Goal: Task Accomplishment & Management: Use online tool/utility

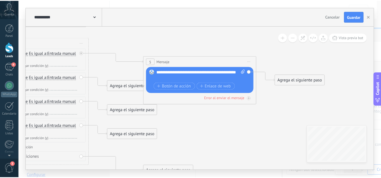
scroll to position [0, 139]
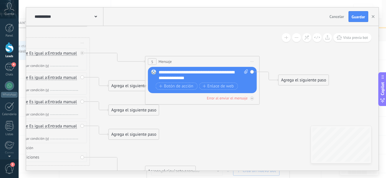
click at [302, 82] on div "Agrega el siguiente paso" at bounding box center [303, 80] width 50 height 9
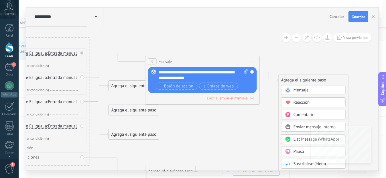
click at [306, 91] on span "Mensaje" at bounding box center [300, 90] width 15 height 5
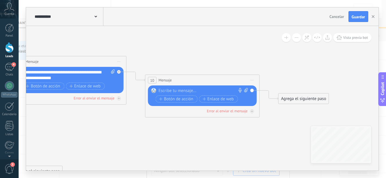
click at [195, 87] on div "Reemplazar Quitar Convertir a mensaje de voz Arrastre la imagen aquí para adjun…" at bounding box center [202, 96] width 109 height 21
click at [188, 88] on div at bounding box center [201, 91] width 85 height 6
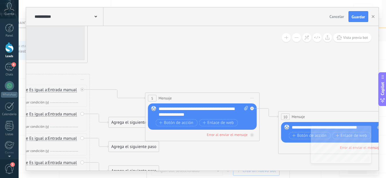
drag, startPoint x: 140, startPoint y: 62, endPoint x: 222, endPoint y: 66, distance: 82.5
click at [276, 72] on icon at bounding box center [175, 26] width 820 height 660
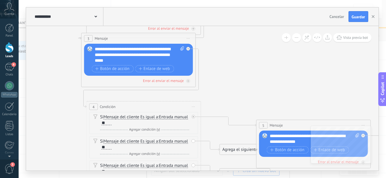
drag, startPoint x: 219, startPoint y: 65, endPoint x: 327, endPoint y: 92, distance: 111.8
click at [327, 92] on icon at bounding box center [286, 54] width 820 height 660
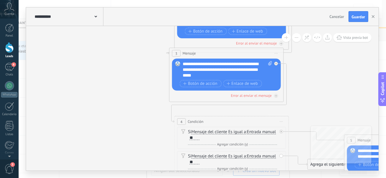
drag, startPoint x: 227, startPoint y: 70, endPoint x: 315, endPoint y: 86, distance: 89.7
click at [315, 86] on icon at bounding box center [374, 69] width 820 height 660
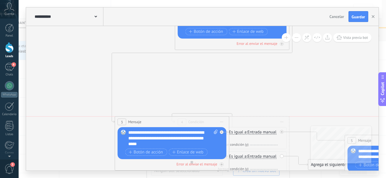
drag, startPoint x: 220, startPoint y: 77, endPoint x: 204, endPoint y: 97, distance: 25.6
click at [182, 122] on div "3 Mensaje ******* (a): Todos los contactos - canales seleccionados Todos los co…" at bounding box center [172, 122] width 114 height 11
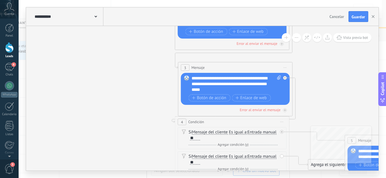
drag, startPoint x: 182, startPoint y: 120, endPoint x: 248, endPoint y: 65, distance: 85.8
click at [248, 65] on div "3 Mensaje ******* (a): Todos los contactos - canales seleccionados Todos los co…" at bounding box center [235, 67] width 114 height 11
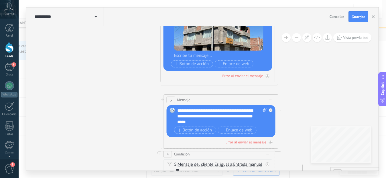
drag, startPoint x: 159, startPoint y: 49, endPoint x: 134, endPoint y: 97, distance: 53.9
click at [135, 106] on icon at bounding box center [360, 101] width 820 height 660
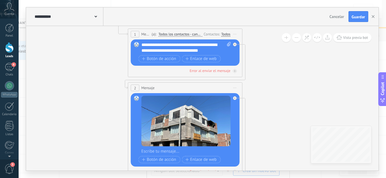
drag, startPoint x: 136, startPoint y: 41, endPoint x: 114, endPoint y: 113, distance: 75.5
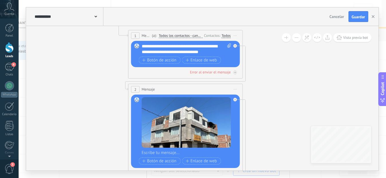
drag, startPoint x: 109, startPoint y: 68, endPoint x: 122, endPoint y: 106, distance: 41.1
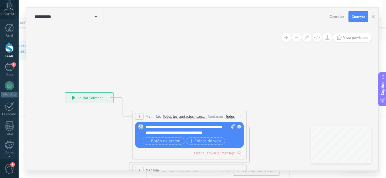
drag, startPoint x: 125, startPoint y: 51, endPoint x: 116, endPoint y: 94, distance: 43.0
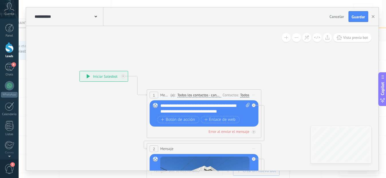
drag, startPoint x: 133, startPoint y: 64, endPoint x: 145, endPoint y: 39, distance: 27.5
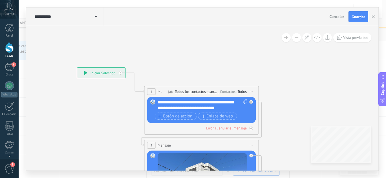
drag, startPoint x: 175, startPoint y: 52, endPoint x: 167, endPoint y: 47, distance: 9.3
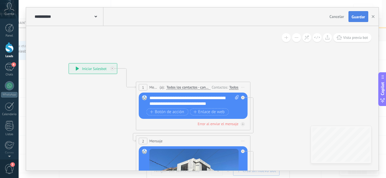
click at [358, 18] on span "Guardar" at bounding box center [357, 17] width 13 height 4
click at [358, 17] on span "Guardar" at bounding box center [357, 17] width 13 height 4
click at [374, 17] on button "button" at bounding box center [372, 16] width 9 height 11
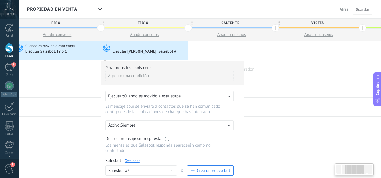
scroll to position [0, 185]
drag, startPoint x: 303, startPoint y: 80, endPoint x: 257, endPoint y: 73, distance: 46.3
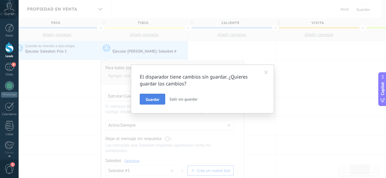
click at [146, 96] on button "Guardar" at bounding box center [152, 99] width 25 height 11
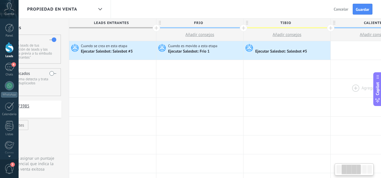
scroll to position [0, 111]
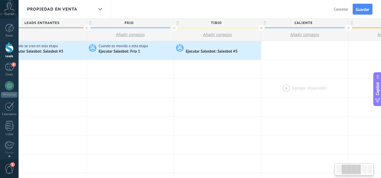
drag, startPoint x: 194, startPoint y: 64, endPoint x: 267, endPoint y: 96, distance: 80.1
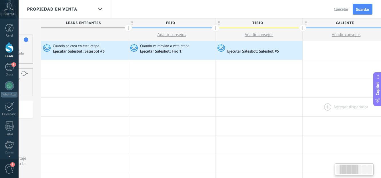
scroll to position [0, 70]
drag, startPoint x: 273, startPoint y: 68, endPoint x: 315, endPoint y: 102, distance: 54.3
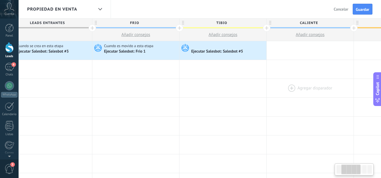
scroll to position [0, 76]
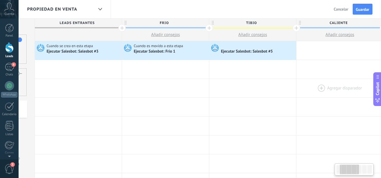
drag, startPoint x: 335, startPoint y: 67, endPoint x: 328, endPoint y: 88, distance: 22.4
click at [368, 7] on button "Guardar" at bounding box center [363, 9] width 20 height 11
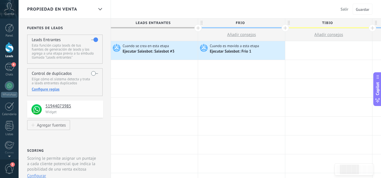
scroll to position [0, 76]
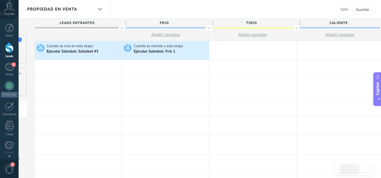
click at [346, 5] on button "Salir" at bounding box center [345, 9] width 12 height 9
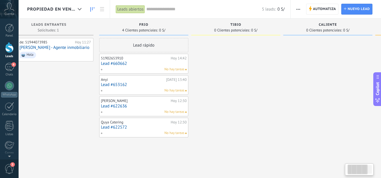
drag, startPoint x: 255, startPoint y: 71, endPoint x: 233, endPoint y: 78, distance: 23.9
click at [233, 78] on div at bounding box center [235, 90] width 89 height 104
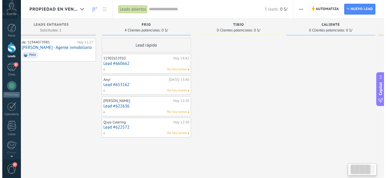
scroll to position [0, 23]
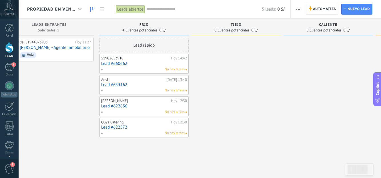
click at [140, 62] on link "Lead #660662" at bounding box center [144, 63] width 86 height 5
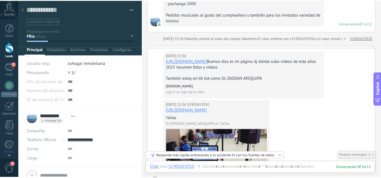
scroll to position [955, 0]
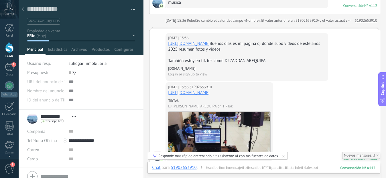
click at [19, 10] on div at bounding box center [23, 9] width 8 height 11
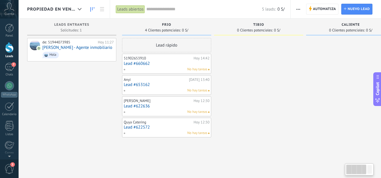
drag, startPoint x: 65, startPoint y: 104, endPoint x: 130, endPoint y: 109, distance: 65.1
click at [130, 109] on div "Leads Entrantes Solicitudes: 1 0 0 0 1 0 0 0 1 de: 51944073985 [DATE] 11:27 [PE…" at bounding box center [261, 80] width 469 height 123
click at [171, 65] on link "Lead #660662" at bounding box center [167, 63] width 86 height 5
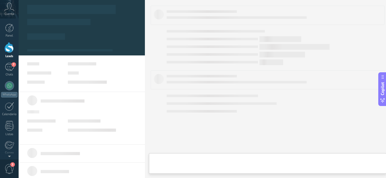
click at [171, 65] on div at bounding box center [267, 89] width 234 height 167
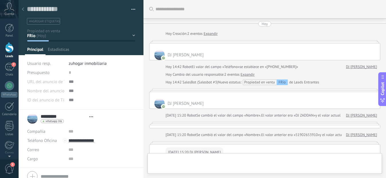
type textarea "**********"
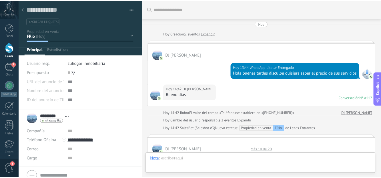
scroll to position [1249, 0]
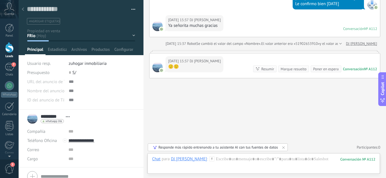
click at [133, 8] on button "button" at bounding box center [131, 9] width 8 height 9
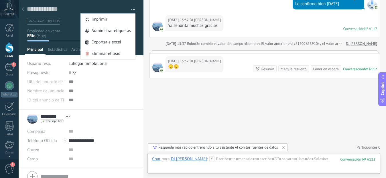
click at [22, 11] on div at bounding box center [23, 9] width 8 height 11
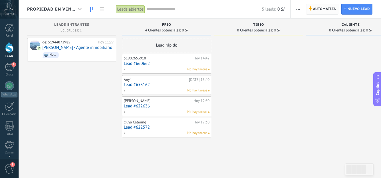
click at [324, 9] on span "Automatiza" at bounding box center [324, 9] width 23 height 10
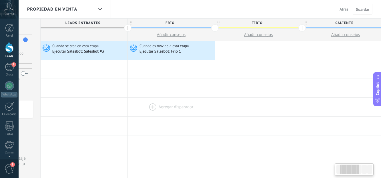
scroll to position [0, 84]
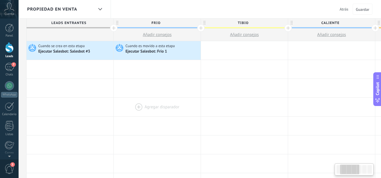
drag, startPoint x: 262, startPoint y: 112, endPoint x: 178, endPoint y: 113, distance: 84.4
click at [178, 113] on div at bounding box center [157, 107] width 87 height 19
click at [179, 59] on div "Cuando es movido a esta etapa Ejecutar [PERSON_NAME]: Frio 1" at bounding box center [157, 50] width 87 height 19
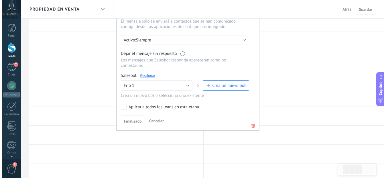
scroll to position [86, 0]
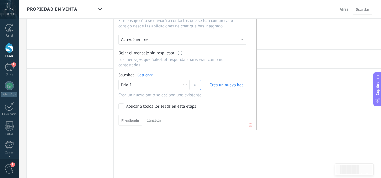
click at [148, 72] on div "Para todos los leads con: Agregar una condición Ejecutar: Cuando es movido a es…" at bounding box center [185, 52] width 143 height 155
click at [142, 74] on link "Gestionar" at bounding box center [145, 75] width 15 height 5
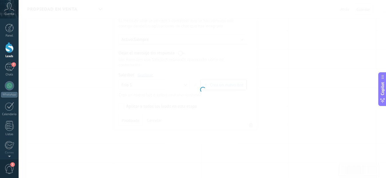
type input "******"
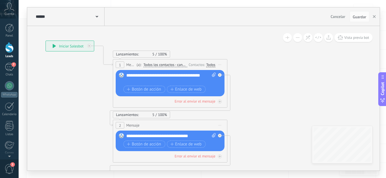
drag, startPoint x: 317, startPoint y: 78, endPoint x: 214, endPoint y: 50, distance: 107.1
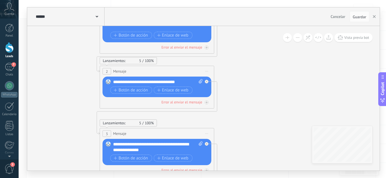
drag, startPoint x: 247, startPoint y: 82, endPoint x: 239, endPoint y: 52, distance: 31.2
click at [241, 38] on icon at bounding box center [208, 150] width 639 height 613
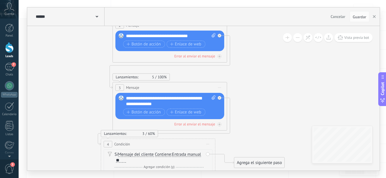
drag, startPoint x: 235, startPoint y: 92, endPoint x: 247, endPoint y: 46, distance: 47.8
click at [247, 46] on icon at bounding box center [221, 103] width 639 height 613
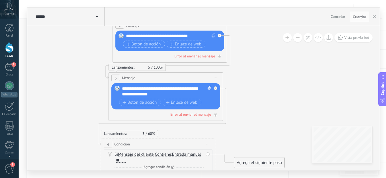
drag, startPoint x: 186, startPoint y: 86, endPoint x: 182, endPoint y: 76, distance: 10.5
click at [182, 76] on div "3 Mensaje ******* (a): Todos los contactos - canales seleccionados Todos los co…" at bounding box center [166, 78] width 114 height 11
drag, startPoint x: 216, startPoint y: 118, endPoint x: 231, endPoint y: 82, distance: 39.3
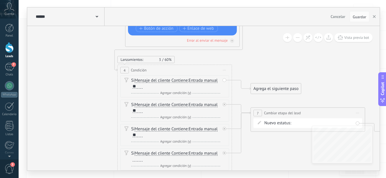
drag, startPoint x: 247, startPoint y: 117, endPoint x: 263, endPoint y: 43, distance: 75.9
click at [263, 43] on icon at bounding box center [238, 29] width 639 height 613
click at [205, 81] on span "Entrada manual" at bounding box center [203, 80] width 29 height 5
click at [205, 81] on button "Entrada manual" at bounding box center [222, 81] width 72 height 10
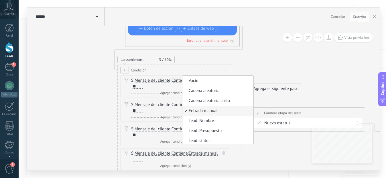
scroll to position [2, 0]
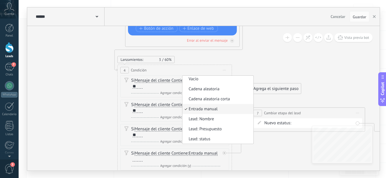
click at [261, 59] on icon at bounding box center [238, 29] width 639 height 613
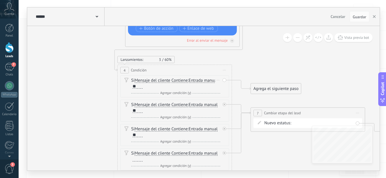
click at [182, 81] on span "Contiene" at bounding box center [179, 80] width 16 height 5
click at [182, 81] on button "Contiene" at bounding box center [205, 81] width 72 height 10
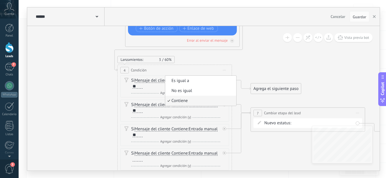
click at [183, 101] on span "Contiene" at bounding box center [199, 101] width 69 height 6
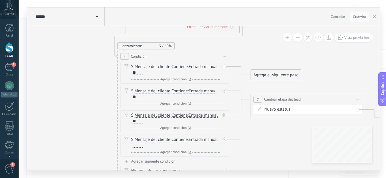
click at [179, 92] on span "Contiene" at bounding box center [179, 91] width 16 height 5
click at [179, 92] on button "Contiene" at bounding box center [205, 91] width 72 height 10
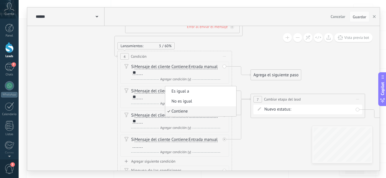
click at [180, 114] on span "Contiene" at bounding box center [199, 112] width 69 height 6
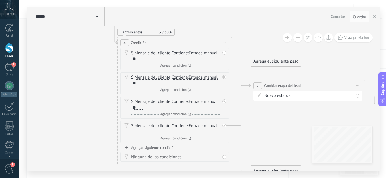
click at [181, 103] on span "Contiene" at bounding box center [179, 102] width 16 height 5
click at [181, 103] on button "Contiene" at bounding box center [205, 102] width 72 height 10
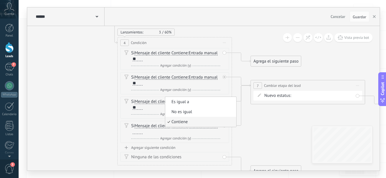
click at [185, 120] on span "Contiene" at bounding box center [199, 122] width 69 height 6
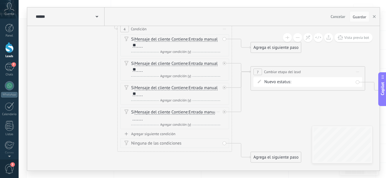
click at [182, 112] on span "Contiene" at bounding box center [179, 112] width 16 height 5
click at [182, 112] on button "Contiene" at bounding box center [205, 112] width 72 height 10
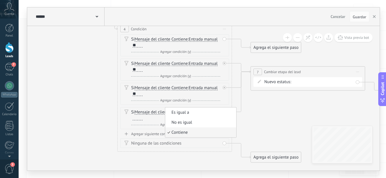
click at [180, 130] on span "Contiene" at bounding box center [199, 133] width 69 height 6
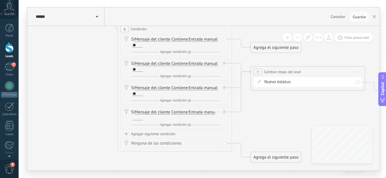
click at [142, 120] on div at bounding box center [137, 118] width 10 height 5
click at [181, 110] on span "Contiene" at bounding box center [179, 112] width 16 height 5
click at [181, 110] on button "Contiene" at bounding box center [205, 112] width 72 height 10
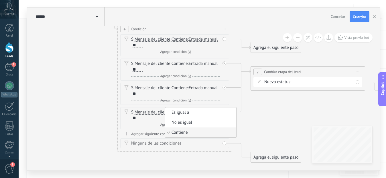
click at [184, 136] on li "Contiene" at bounding box center [200, 133] width 71 height 10
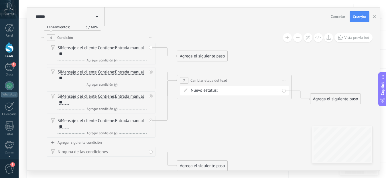
drag, startPoint x: 322, startPoint y: 95, endPoint x: 249, endPoint y: 103, distance: 73.4
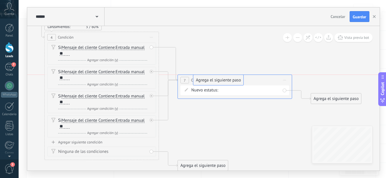
drag, startPoint x: 192, startPoint y: 56, endPoint x: 207, endPoint y: 82, distance: 29.8
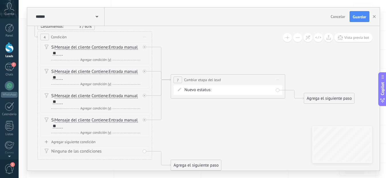
drag, startPoint x: 241, startPoint y: 50, endPoint x: 233, endPoint y: 50, distance: 8.0
click at [233, 50] on icon at bounding box center [158, 2] width 639 height 624
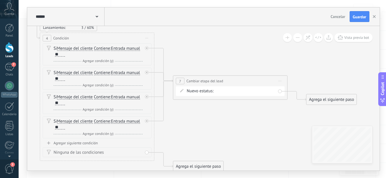
drag, startPoint x: 233, startPoint y: 50, endPoint x: 244, endPoint y: 51, distance: 11.2
click at [244, 51] on icon at bounding box center [160, 3] width 639 height 624
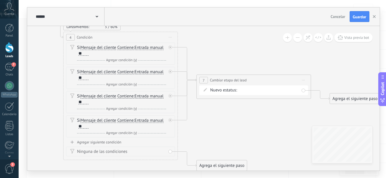
drag, startPoint x: 206, startPoint y: 57, endPoint x: 222, endPoint y: 57, distance: 15.7
click at [222, 57] on icon at bounding box center [184, 2] width 639 height 624
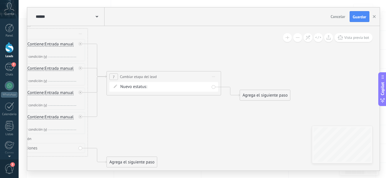
drag, startPoint x: 262, startPoint y: 60, endPoint x: 172, endPoint y: 57, distance: 89.9
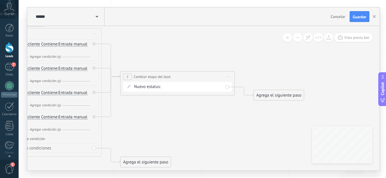
drag, startPoint x: 189, startPoint y: 47, endPoint x: 246, endPoint y: 47, distance: 56.9
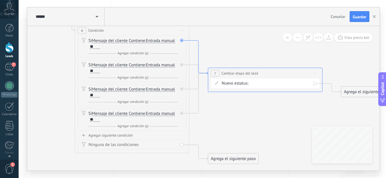
drag, startPoint x: 158, startPoint y: 49, endPoint x: 200, endPoint y: 45, distance: 42.2
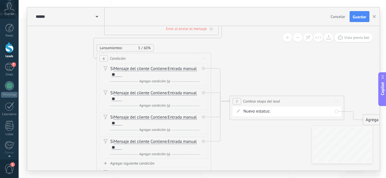
drag, startPoint x: 211, startPoint y: 38, endPoint x: 231, endPoint y: 66, distance: 34.5
click at [231, 66] on icon at bounding box center [217, 24] width 639 height 624
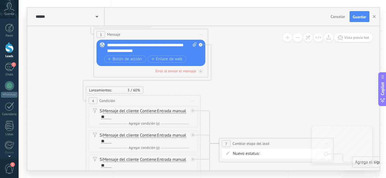
drag, startPoint x: 238, startPoint y: 35, endPoint x: 222, endPoint y: 87, distance: 54.9
click at [222, 87] on icon at bounding box center [206, 66] width 639 height 624
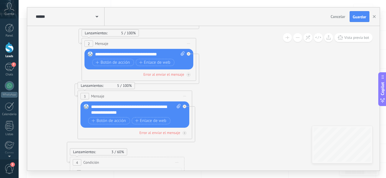
drag, startPoint x: 226, startPoint y: 66, endPoint x: 216, endPoint y: 110, distance: 45.8
click at [216, 110] on icon at bounding box center [190, 128] width 639 height 624
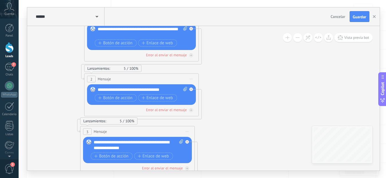
drag, startPoint x: 210, startPoint y: 67, endPoint x: 213, endPoint y: 102, distance: 35.3
click at [213, 102] on icon at bounding box center [193, 163] width 639 height 624
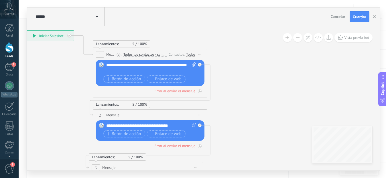
drag, startPoint x: 211, startPoint y: 66, endPoint x: 222, endPoint y: 105, distance: 40.3
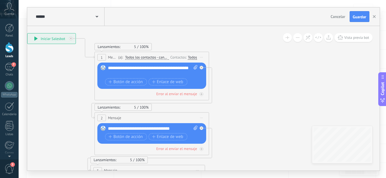
drag, startPoint x: 227, startPoint y: 74, endPoint x: 200, endPoint y: 61, distance: 29.7
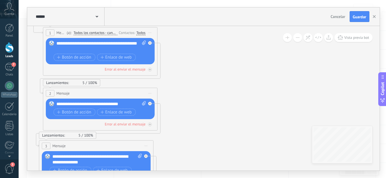
drag, startPoint x: 238, startPoint y: 77, endPoint x: 211, endPoint y: 64, distance: 29.3
click at [211, 64] on icon at bounding box center [152, 178] width 639 height 624
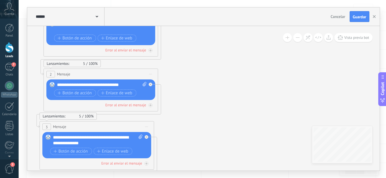
drag, startPoint x: 197, startPoint y: 86, endPoint x: 227, endPoint y: 55, distance: 42.9
click at [227, 55] on icon at bounding box center [152, 158] width 639 height 624
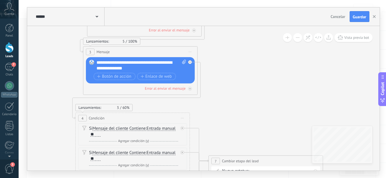
drag, startPoint x: 225, startPoint y: 108, endPoint x: 241, endPoint y: 59, distance: 51.7
click at [241, 59] on icon at bounding box center [196, 83] width 639 height 624
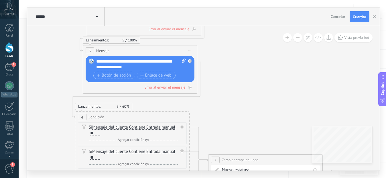
drag, startPoint x: 232, startPoint y: 92, endPoint x: 229, endPoint y: 55, distance: 36.4
click at [229, 55] on icon at bounding box center [195, 82] width 639 height 624
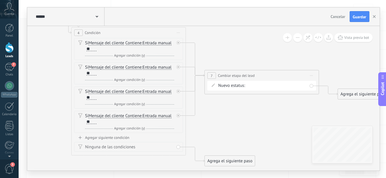
drag, startPoint x: 229, startPoint y: 98, endPoint x: 228, endPoint y: 51, distance: 47.5
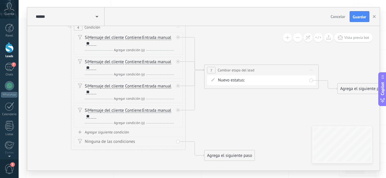
drag, startPoint x: 236, startPoint y: 109, endPoint x: 236, endPoint y: 105, distance: 4.0
